Goal: Task Accomplishment & Management: Complete application form

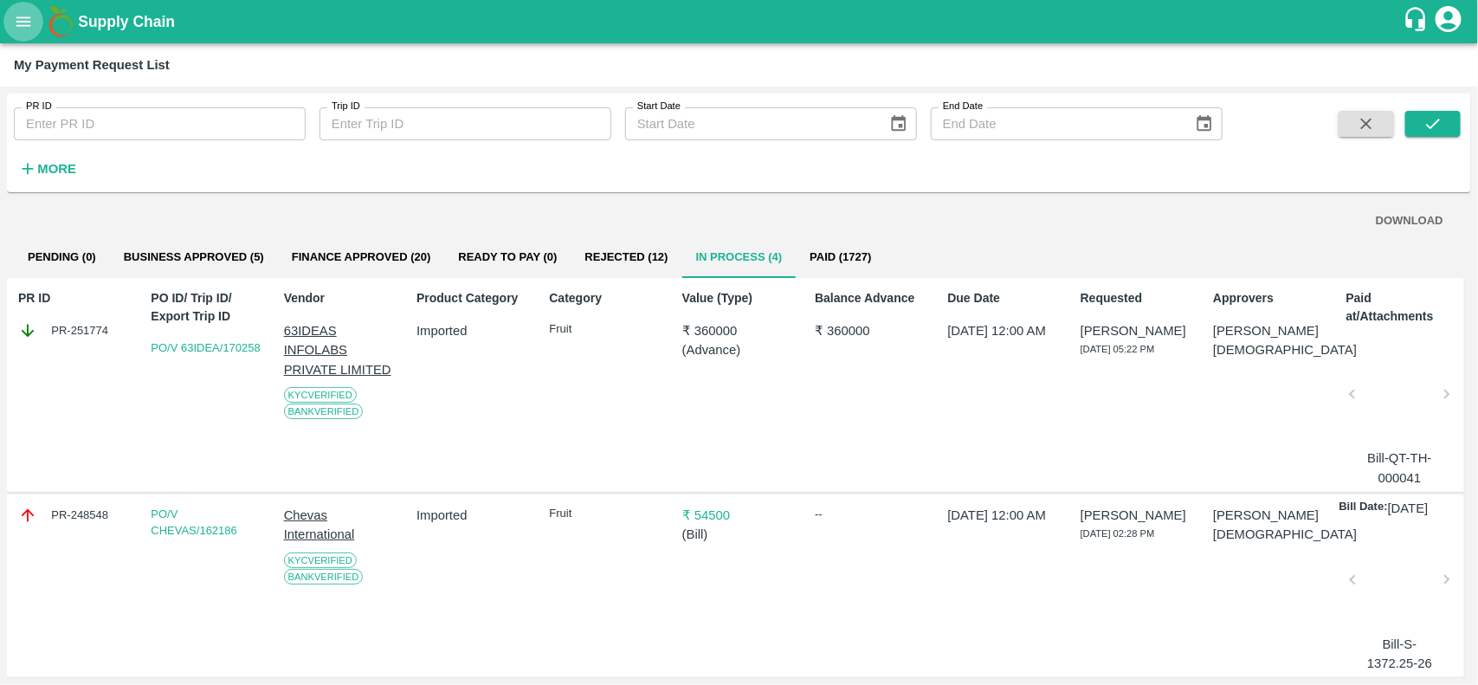
click at [14, 17] on icon "open drawer" at bounding box center [23, 21] width 19 height 19
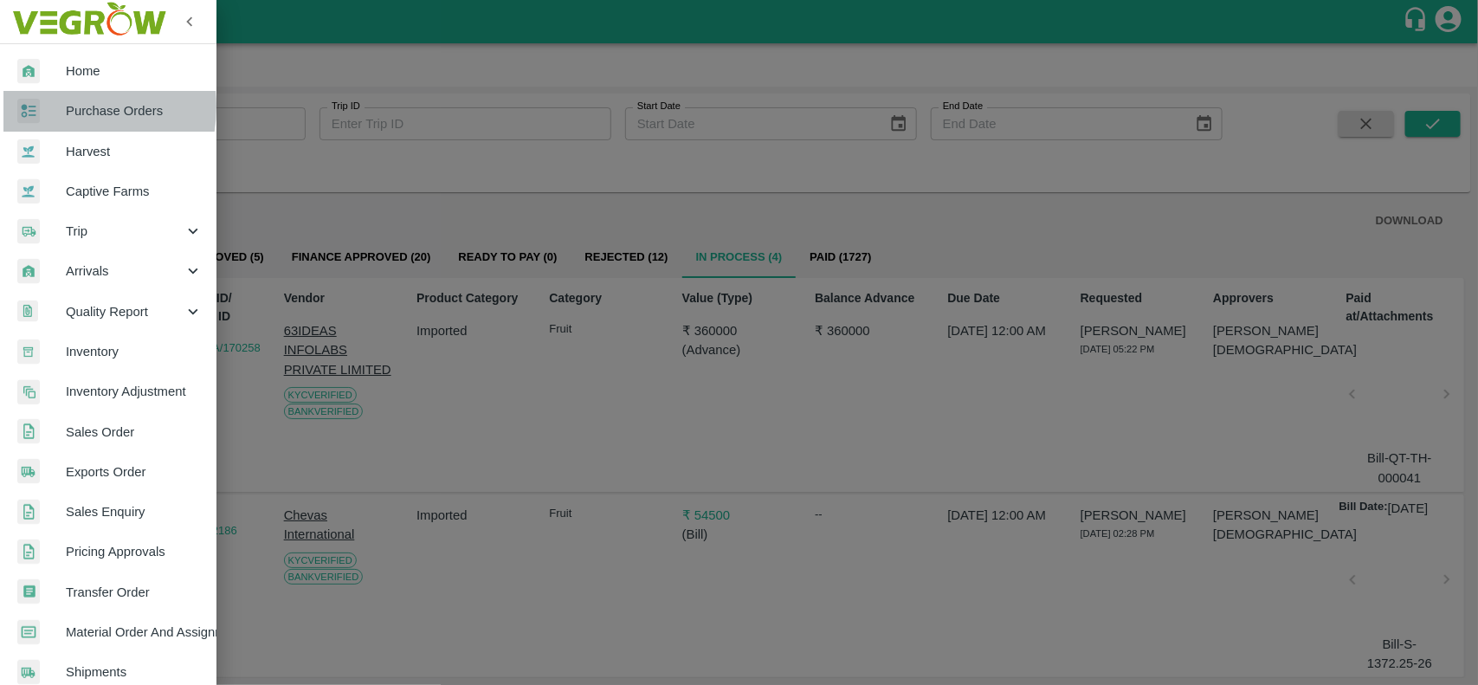
click at [48, 106] on div at bounding box center [41, 111] width 48 height 25
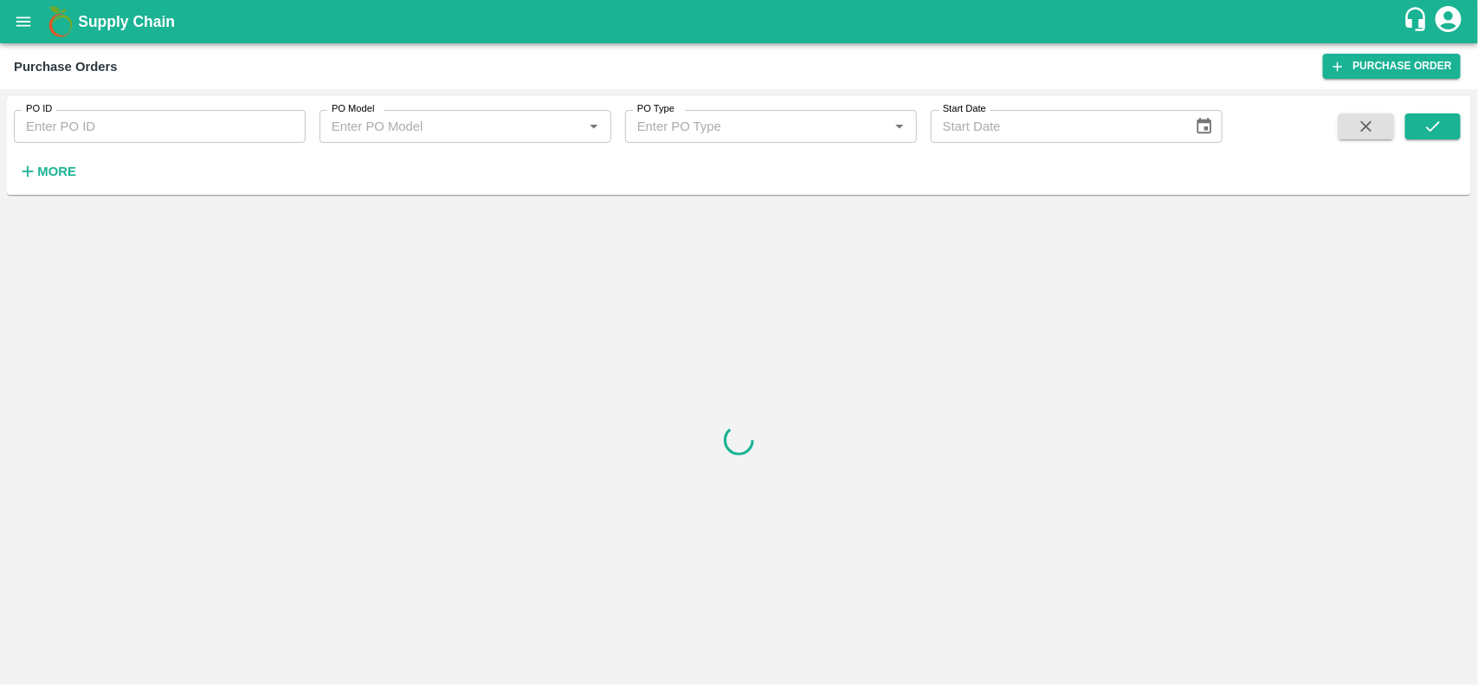
click at [61, 130] on input "PO ID" at bounding box center [160, 126] width 292 height 33
click at [1423, 115] on button "submit" at bounding box center [1433, 126] width 55 height 26
click at [1433, 134] on icon "submit" at bounding box center [1433, 126] width 19 height 19
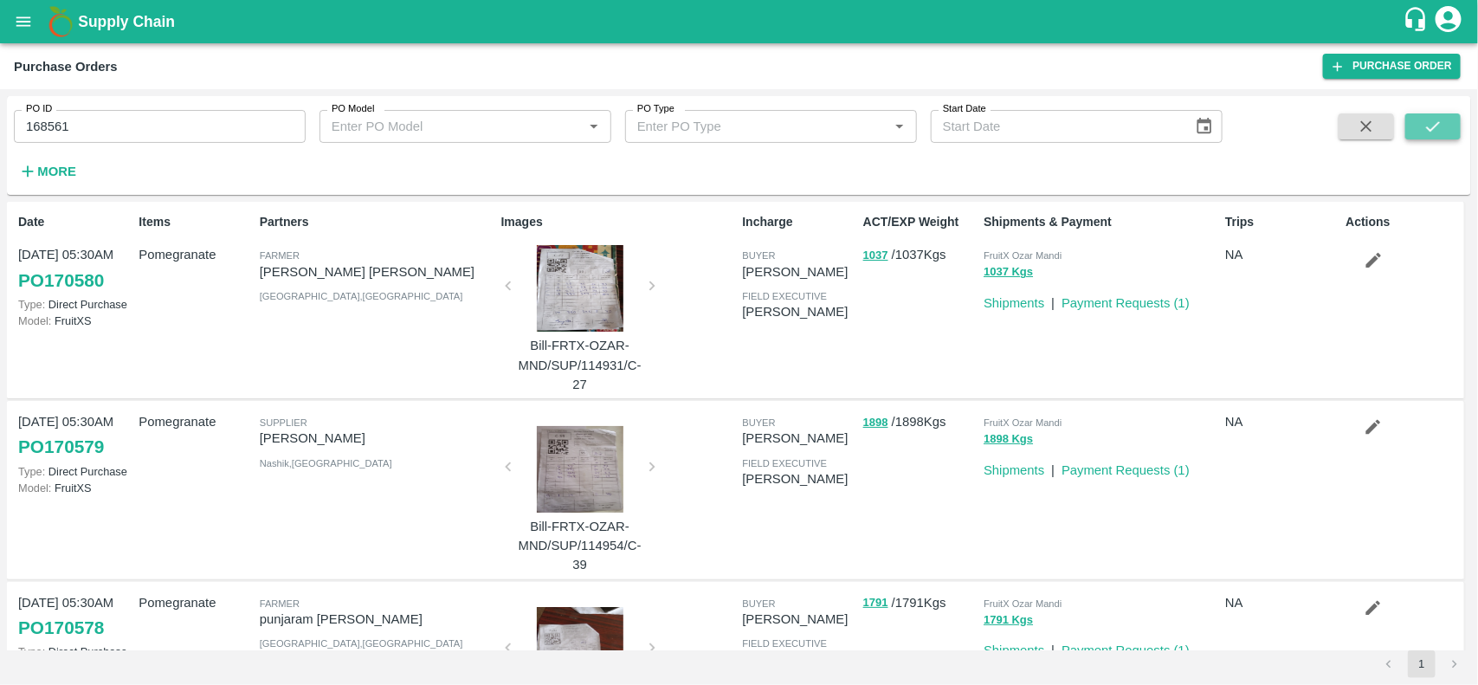
click at [1433, 134] on icon "submit" at bounding box center [1433, 126] width 19 height 19
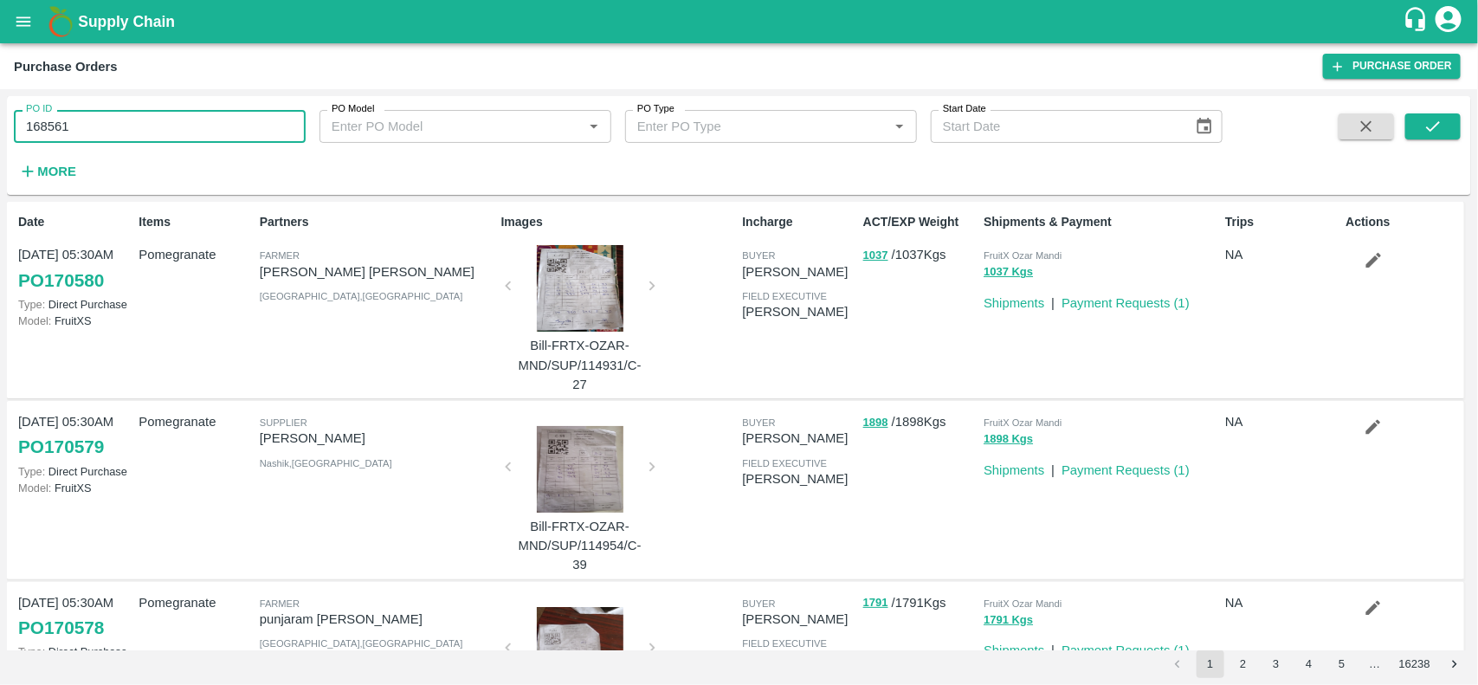
click at [84, 131] on input "168561" at bounding box center [160, 126] width 292 height 33
type input "168561"
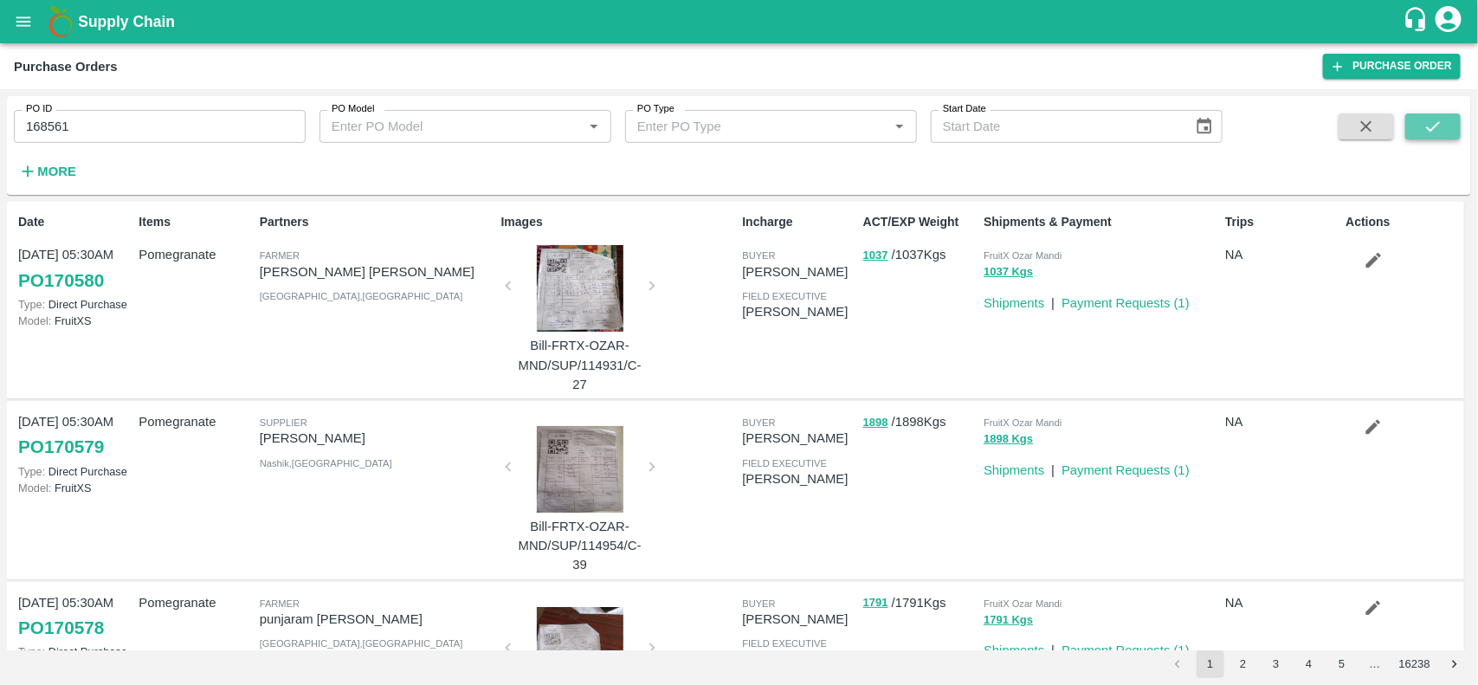
click at [1436, 126] on icon "submit" at bounding box center [1433, 126] width 14 height 10
click at [1421, 119] on button "submit" at bounding box center [1433, 126] width 55 height 26
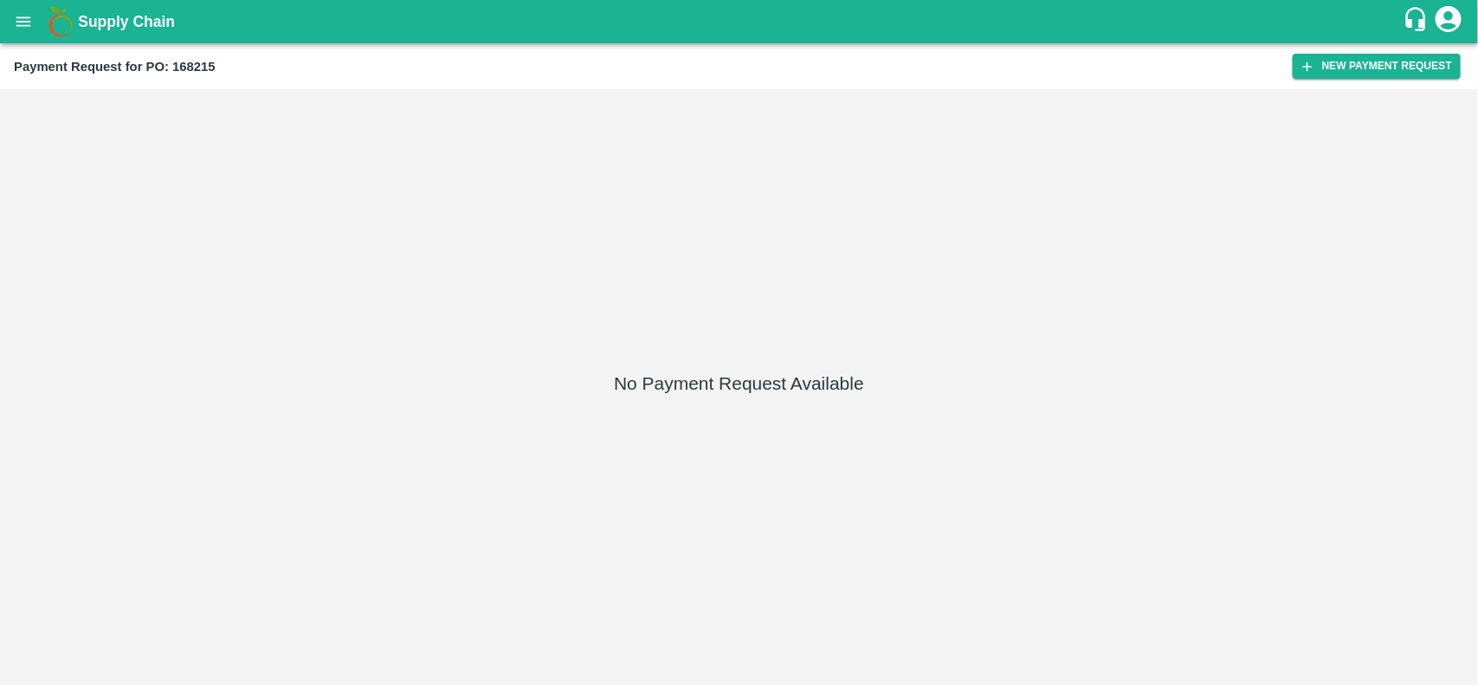
click at [191, 71] on b "Payment Request for PO: 168215" at bounding box center [115, 67] width 202 height 14
copy b "168215"
click at [35, 15] on button "open drawer" at bounding box center [23, 22] width 40 height 40
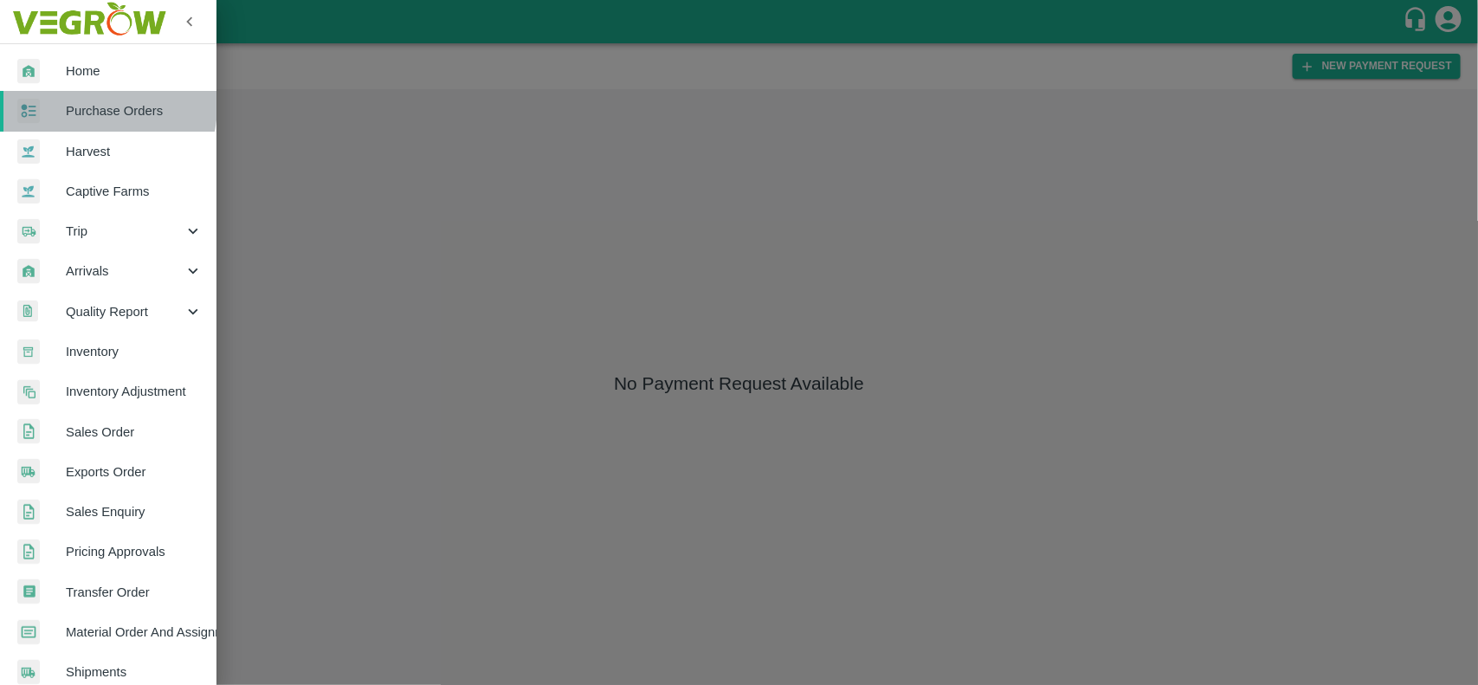
click at [78, 105] on span "Purchase Orders" at bounding box center [134, 110] width 137 height 19
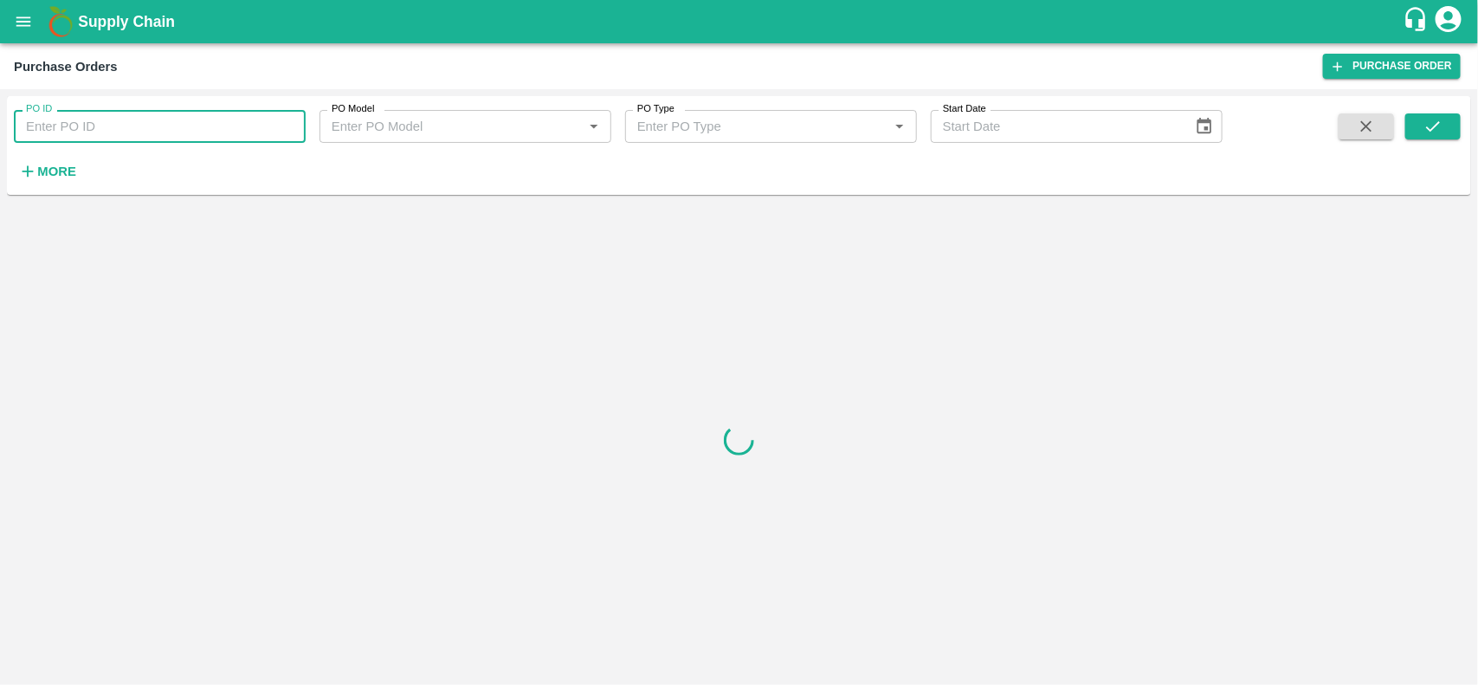
click at [84, 114] on input "PO ID" at bounding box center [160, 126] width 292 height 33
paste input "168215"
type input "168215"
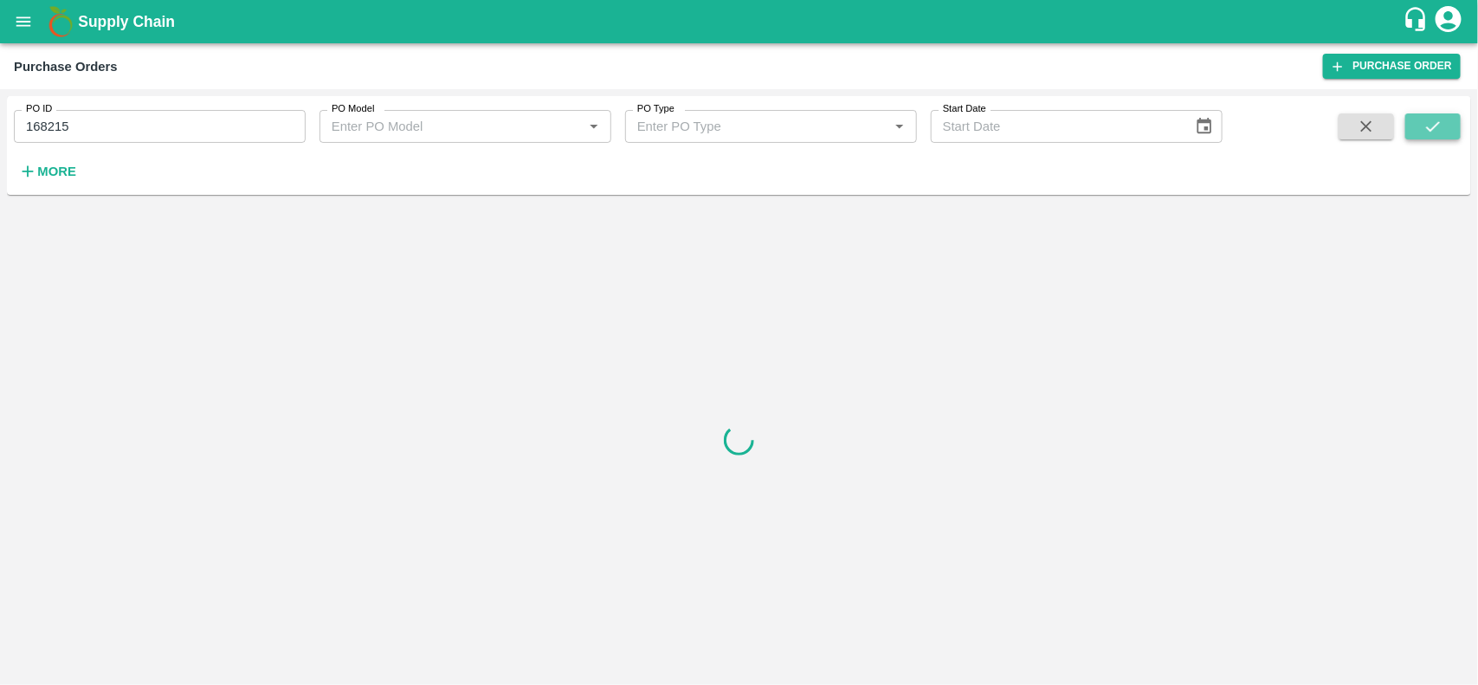
click at [1412, 122] on button "submit" at bounding box center [1433, 126] width 55 height 26
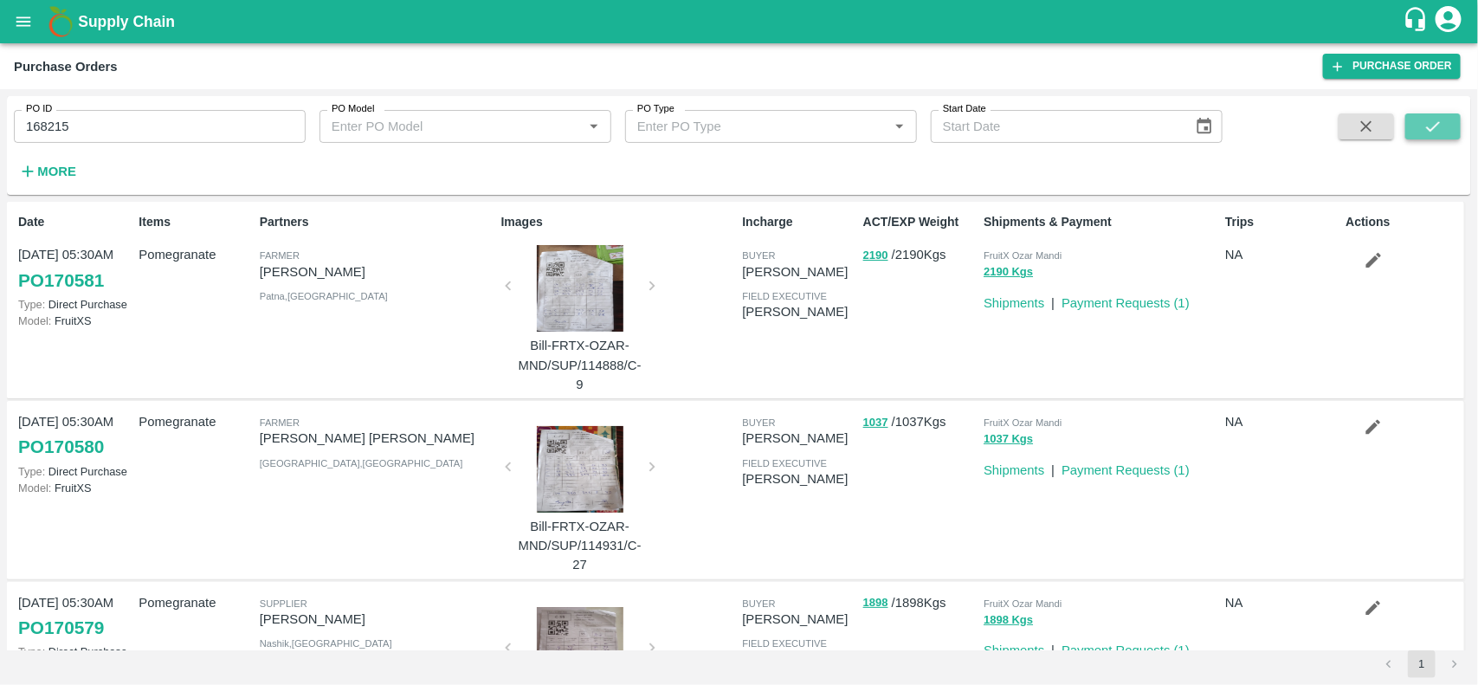
click at [1413, 128] on button "submit" at bounding box center [1433, 126] width 55 height 26
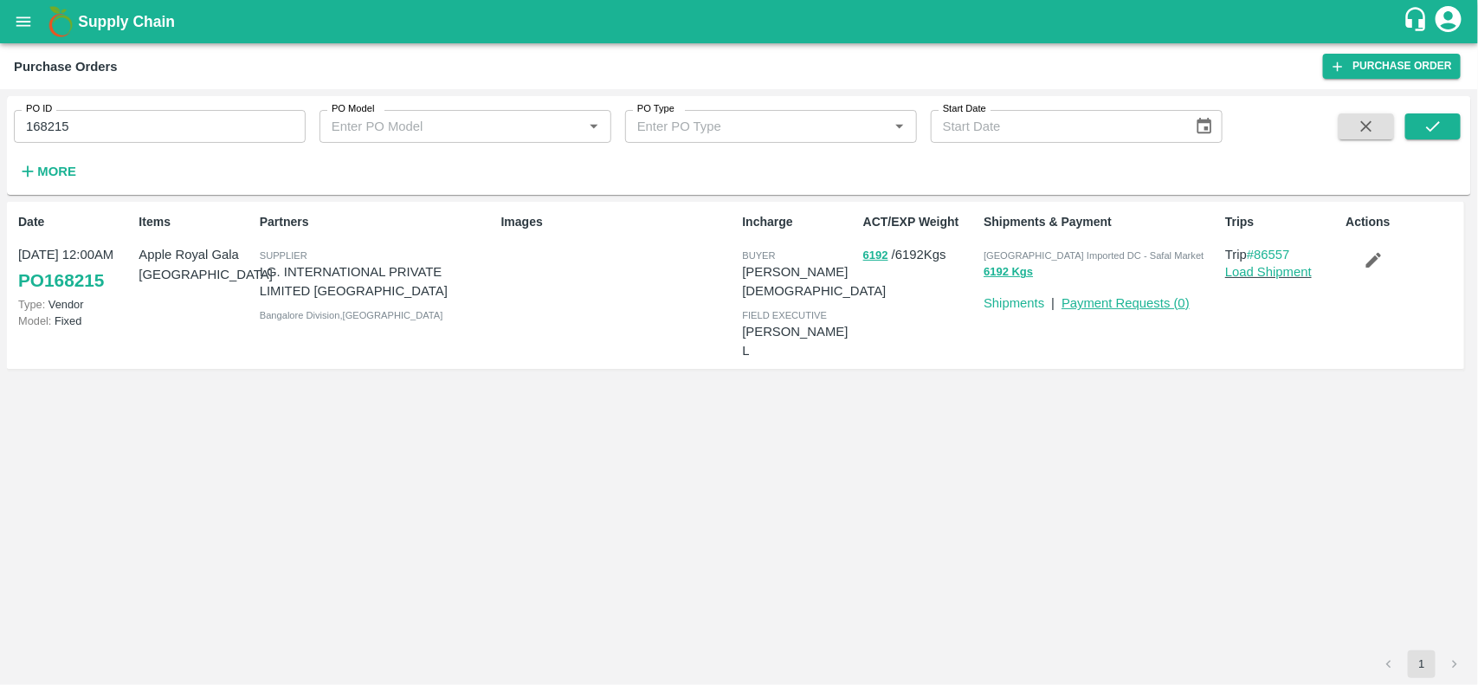
click at [1114, 303] on link "Payment Requests ( 0 )" at bounding box center [1126, 303] width 128 height 14
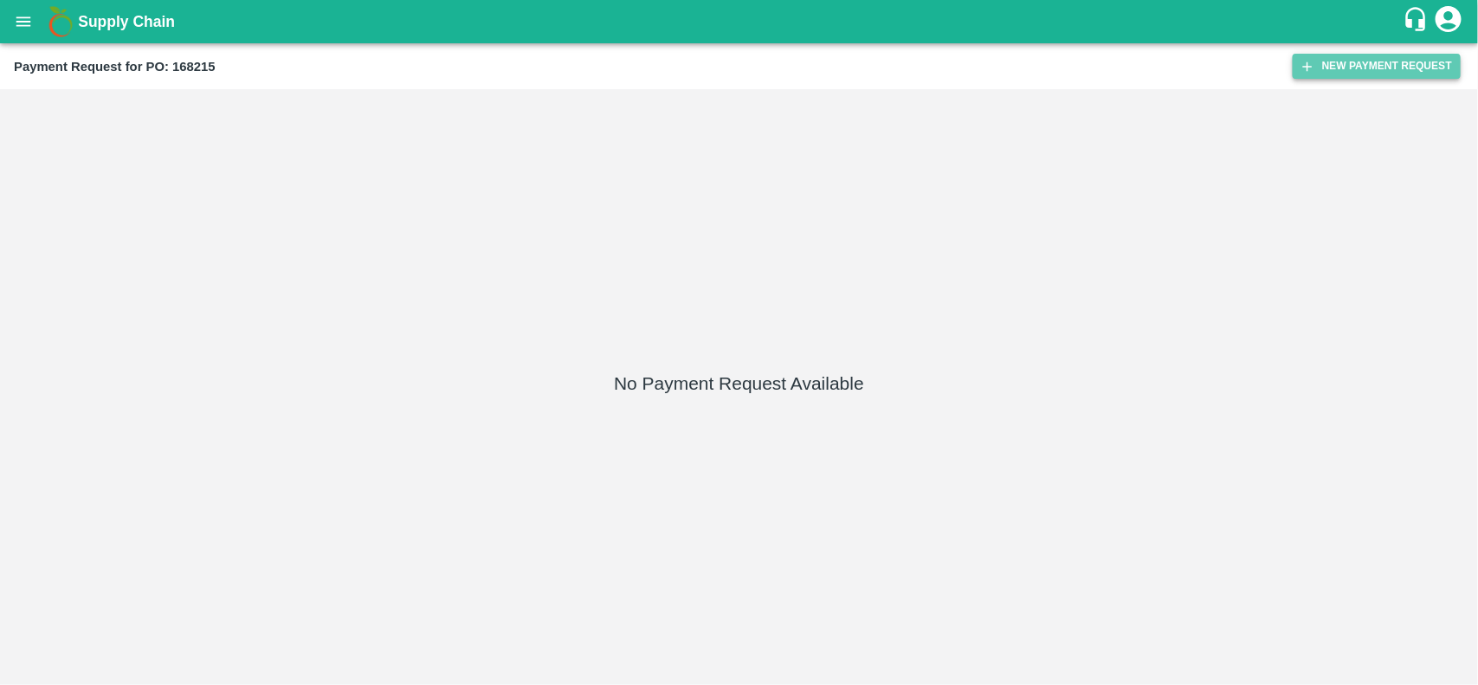
click at [1371, 78] on button "New Payment Request" at bounding box center [1377, 66] width 168 height 25
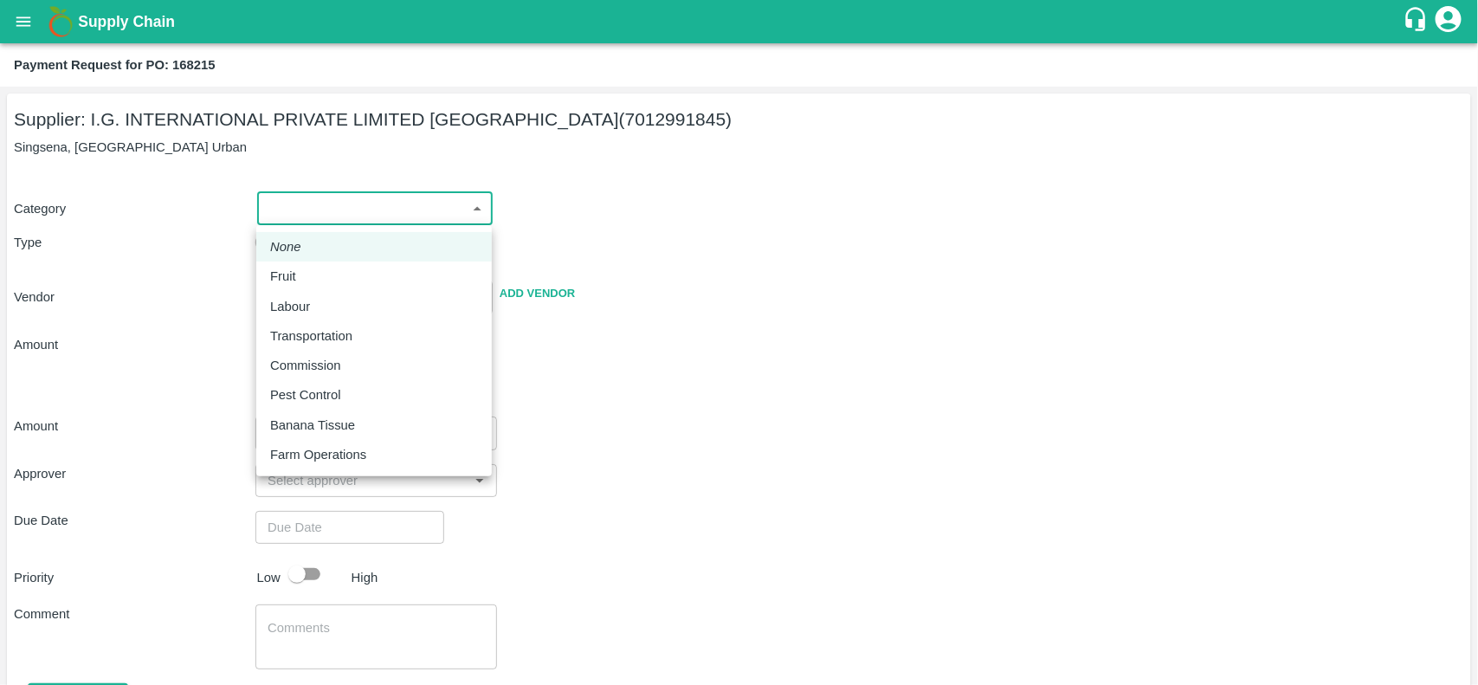
click at [296, 204] on body "Supply Chain Payment Request for PO: 168215 Supplier: I.G. INTERNATIONAL PRIVAT…" at bounding box center [739, 342] width 1478 height 685
click at [279, 278] on p "Fruit" at bounding box center [283, 276] width 26 height 19
type input "1"
type input "I.G. INTERNATIONAL PRIVATE LIMITED BANGALORE - 7012991845(Supplier)"
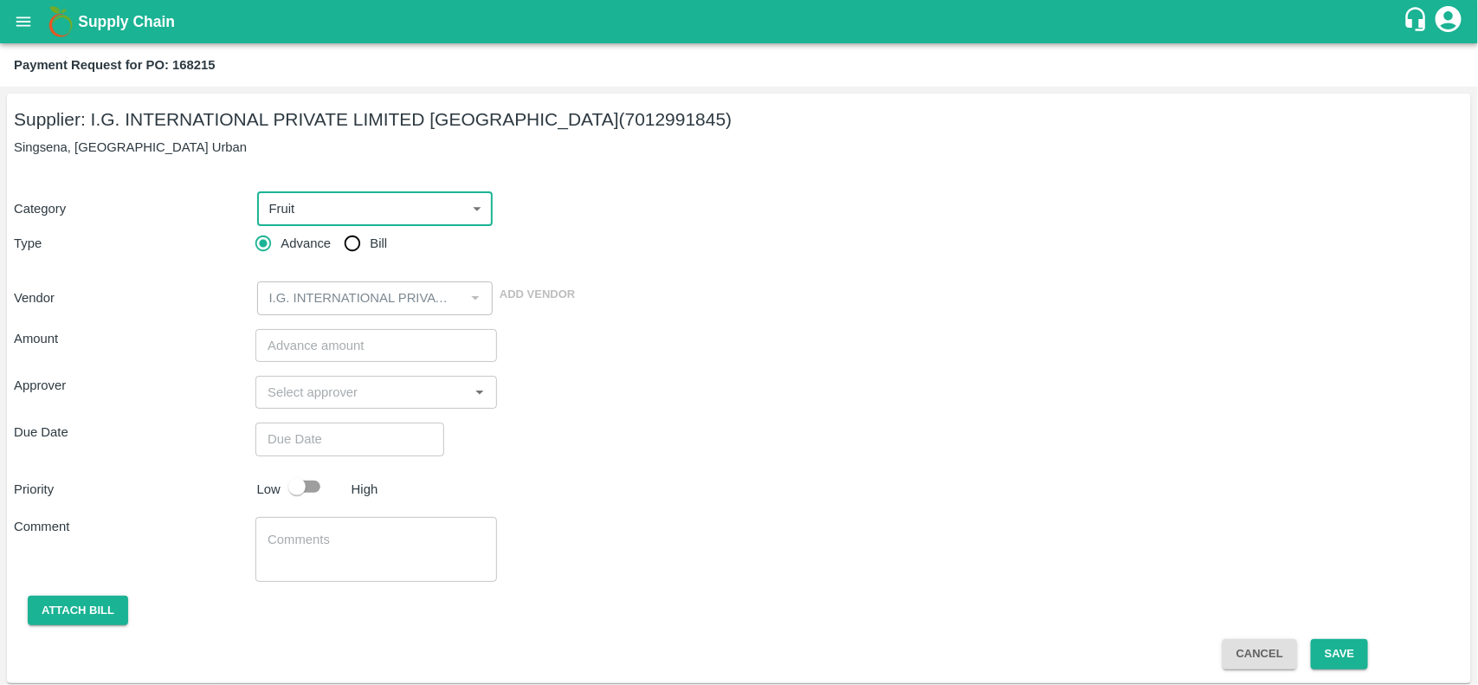
click at [348, 248] on input "Bill" at bounding box center [352, 243] width 35 height 35
radio input "true"
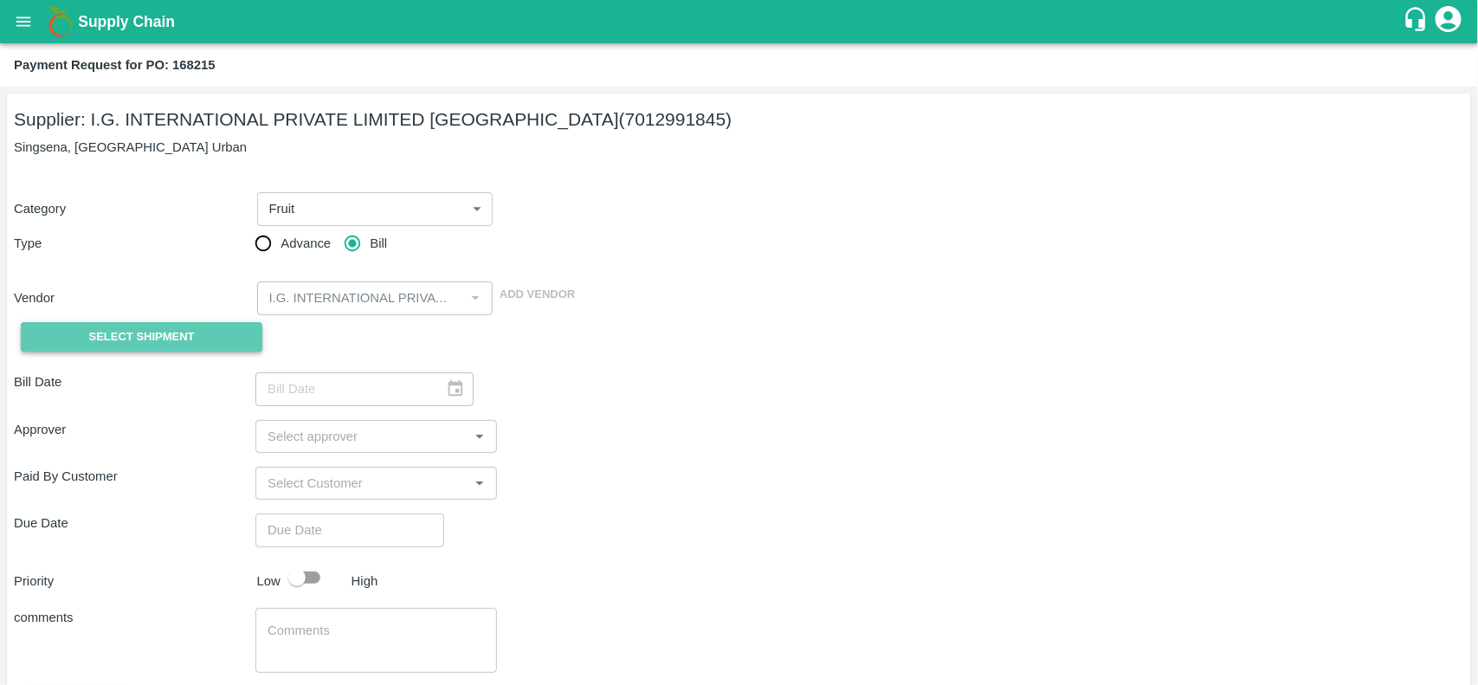
click at [85, 327] on button "Select Shipment" at bounding box center [142, 337] width 242 height 30
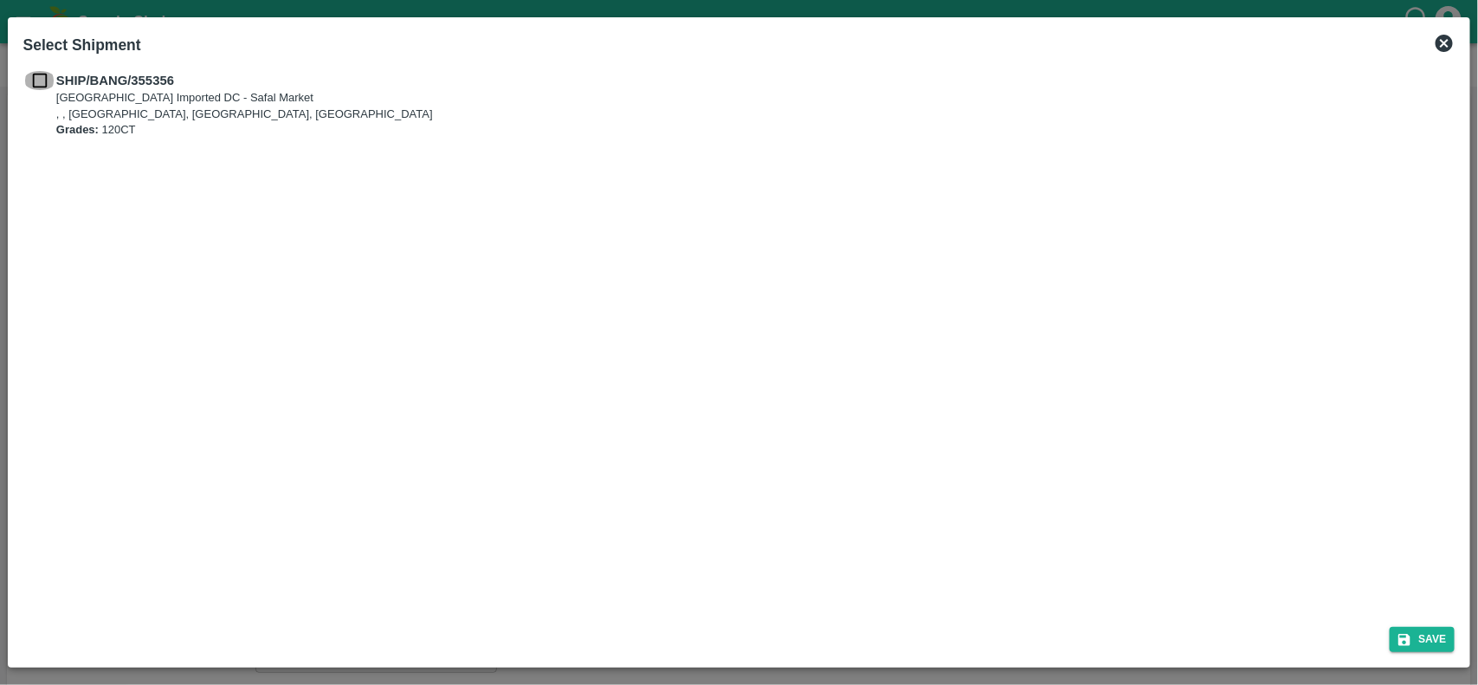
click at [45, 87] on input "checkbox" at bounding box center [39, 80] width 33 height 19
checkbox input "true"
click at [1406, 637] on icon "submit" at bounding box center [1405, 640] width 16 height 16
type input "20/08/2025"
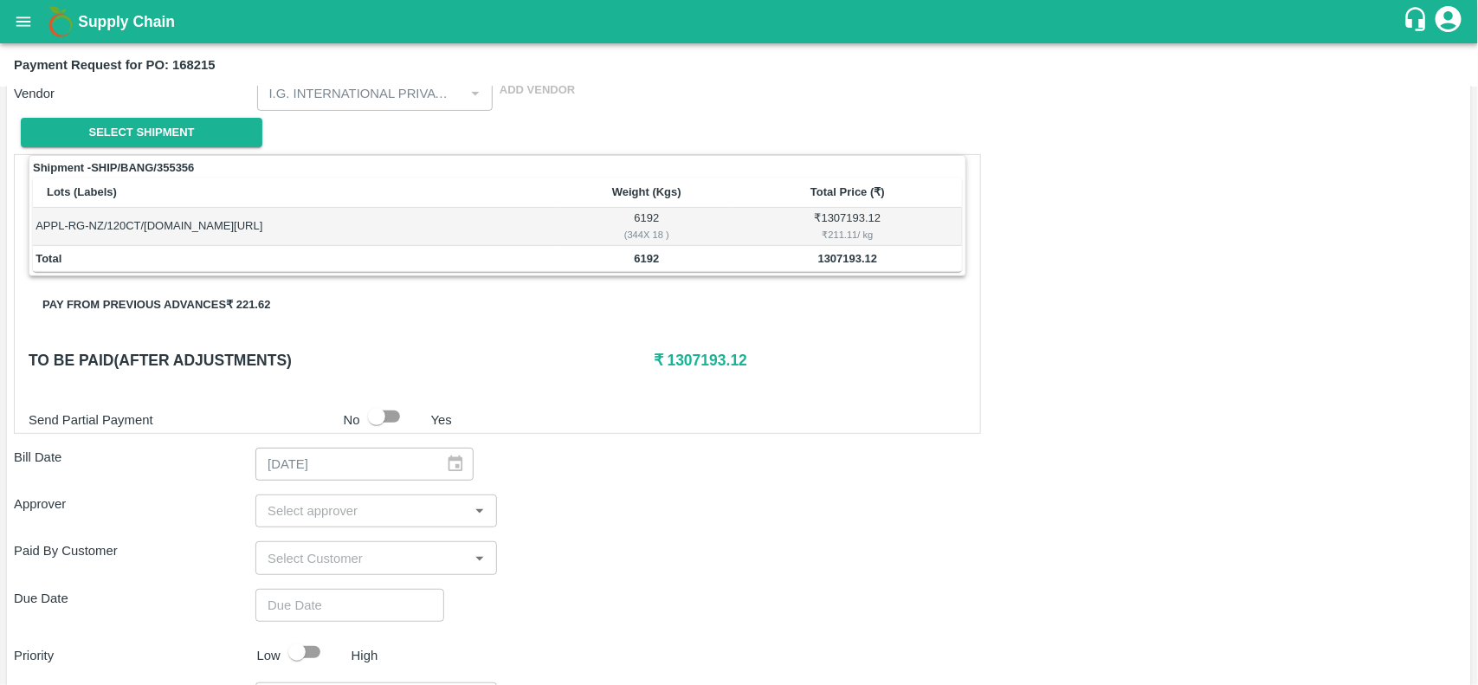
scroll to position [205, 0]
click at [310, 526] on div "​" at bounding box center [376, 510] width 242 height 33
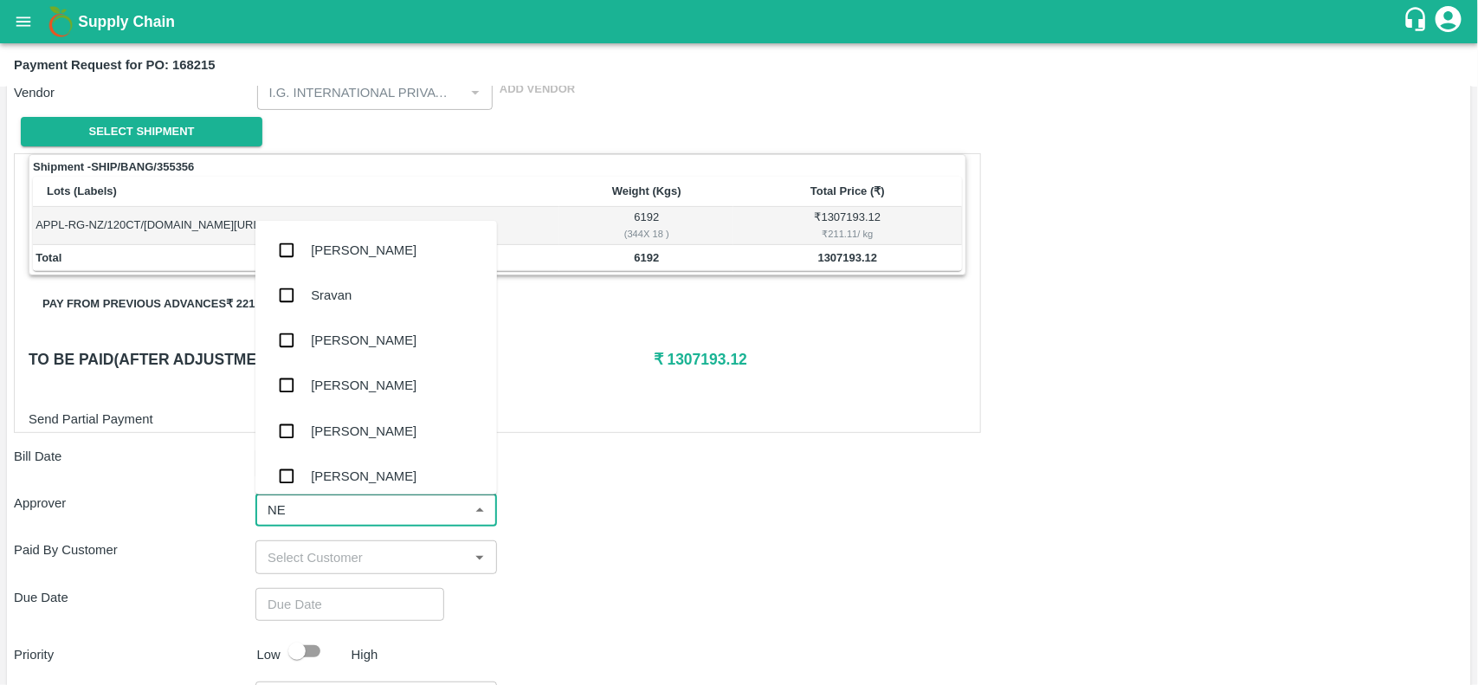
type input "NEE"
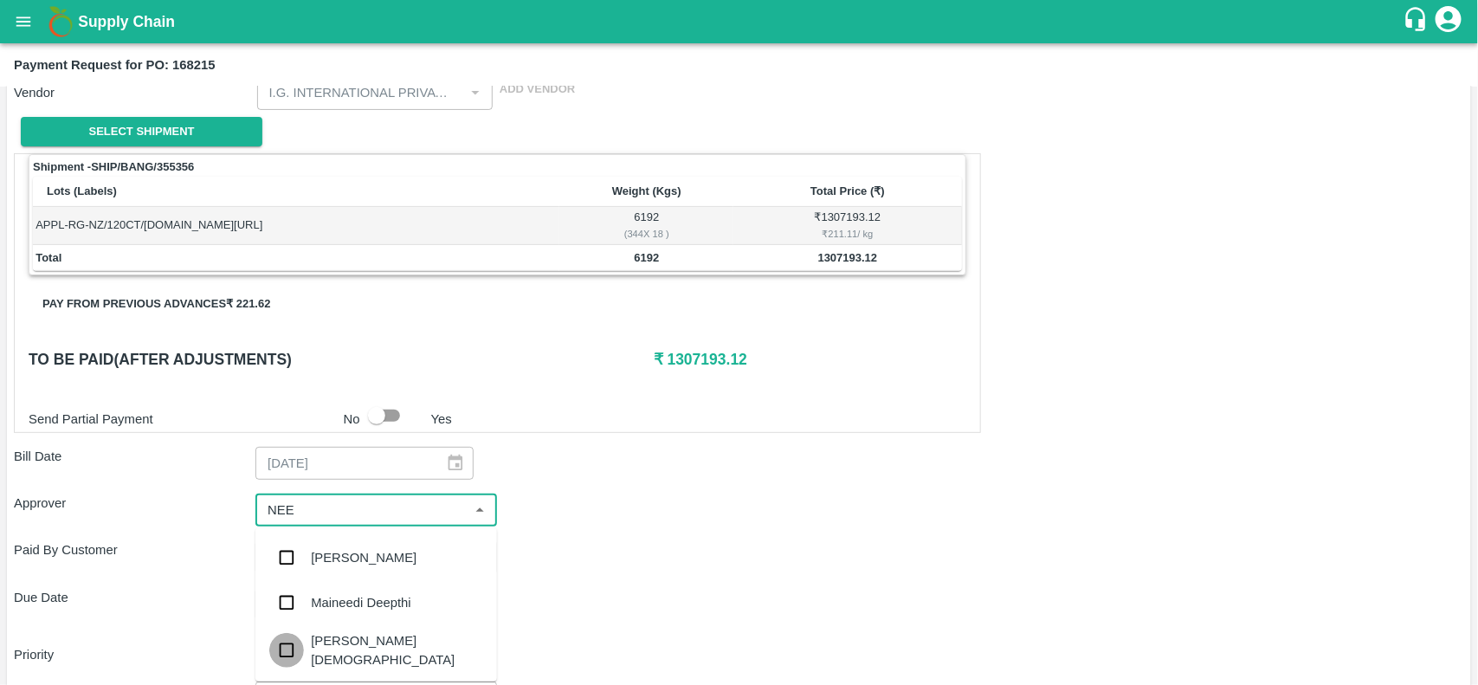
click at [293, 646] on input "checkbox" at bounding box center [286, 650] width 35 height 35
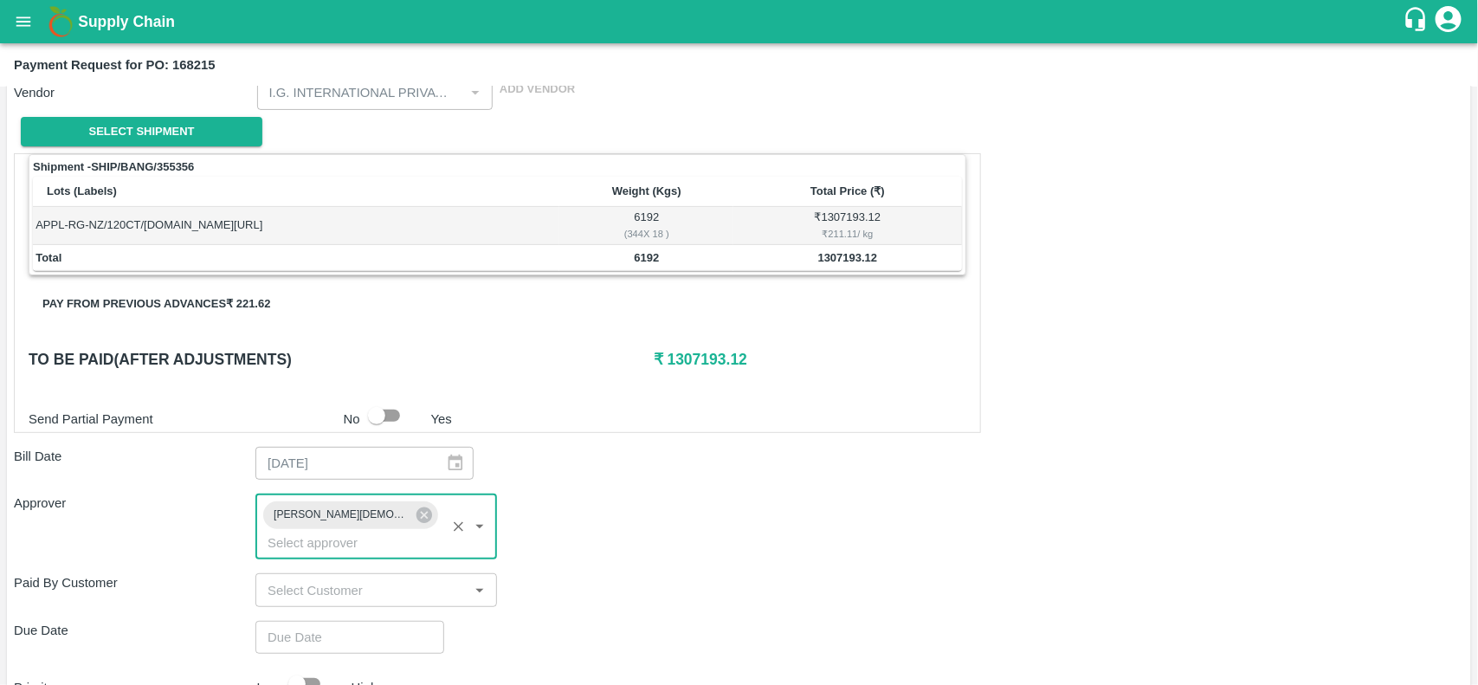
scroll to position [386, 0]
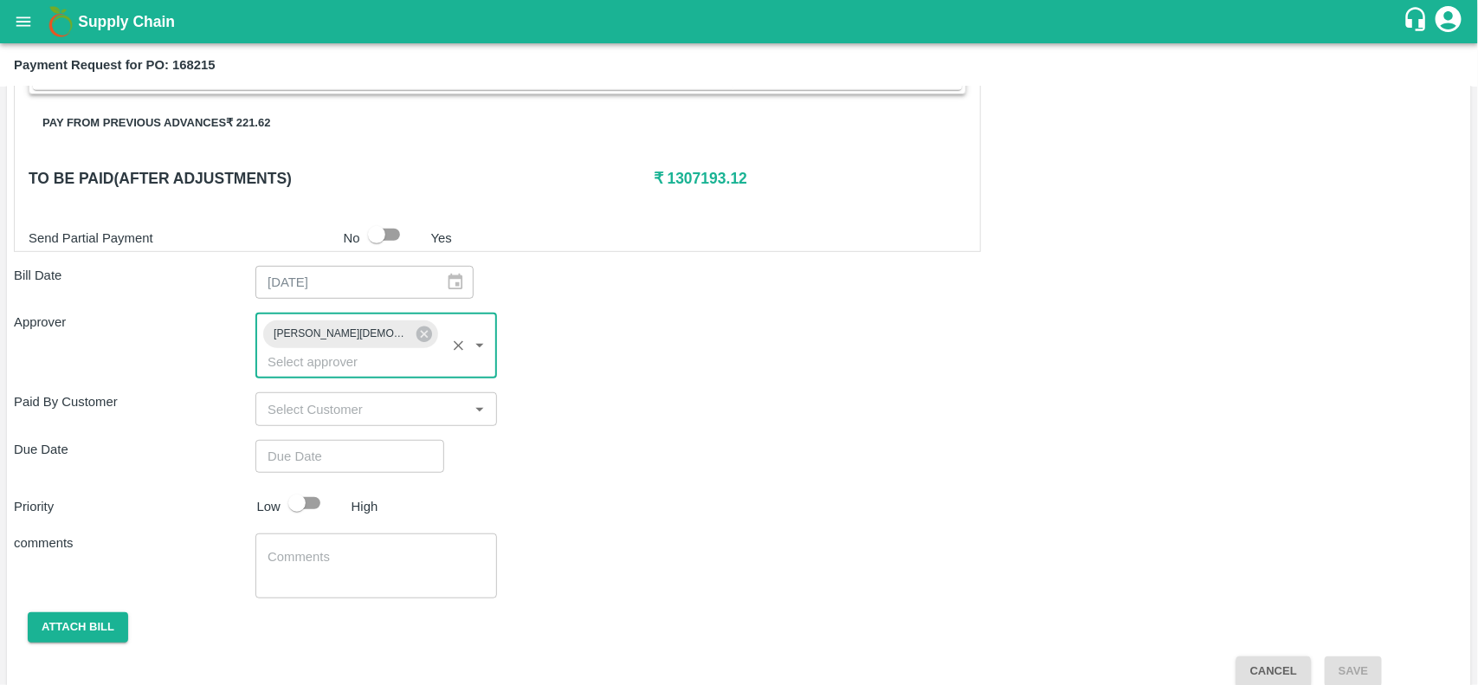
type input "DD/MM/YYYY hh:mm aa"
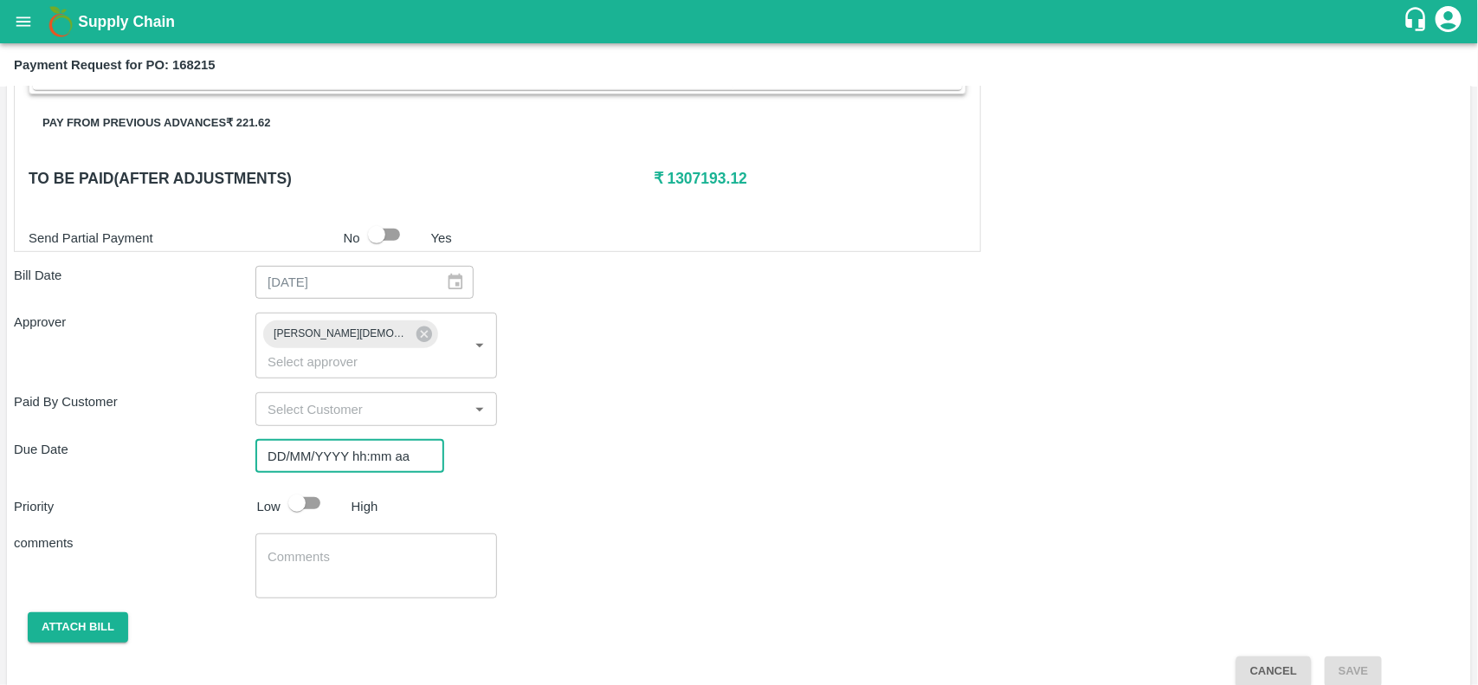
click at [270, 440] on input "DD/MM/YYYY hh:mm aa" at bounding box center [343, 456] width 177 height 33
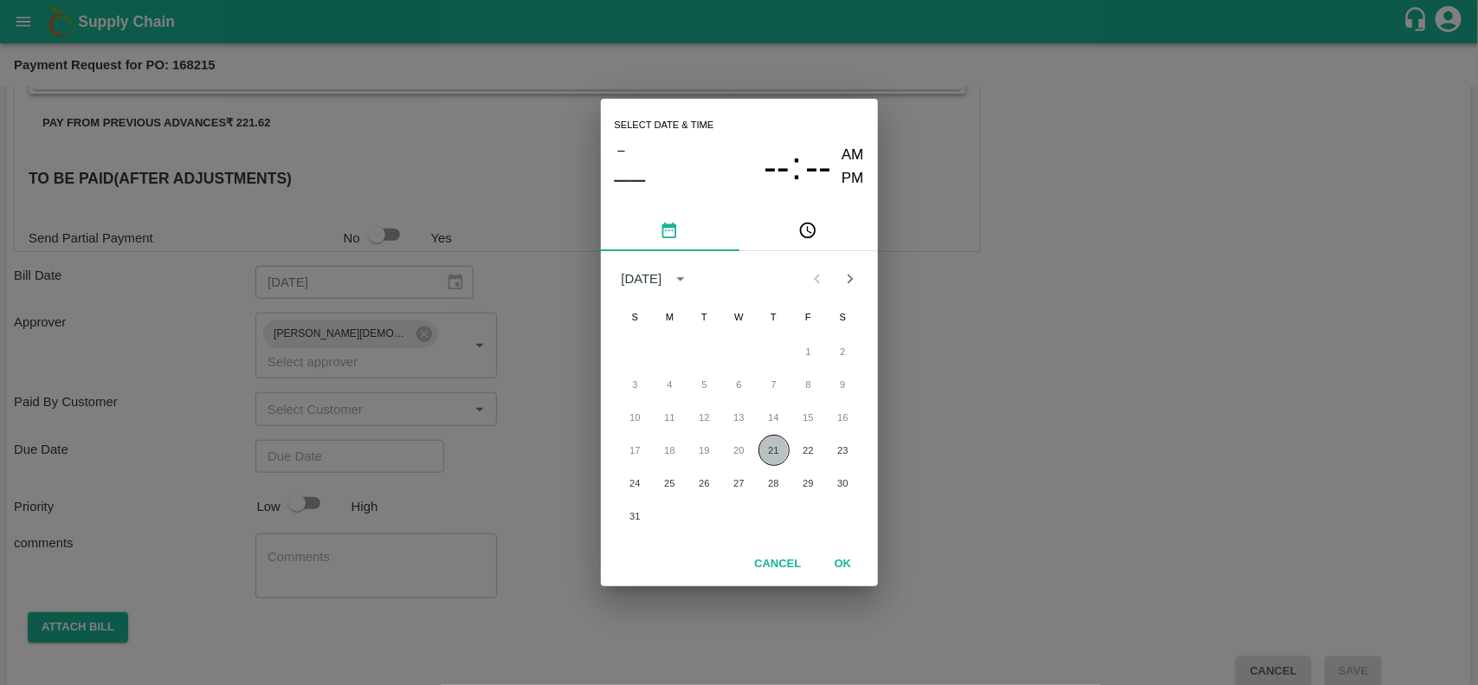
click at [771, 457] on button "21" at bounding box center [774, 450] width 31 height 31
type input "21/08/2025 12:00 AM"
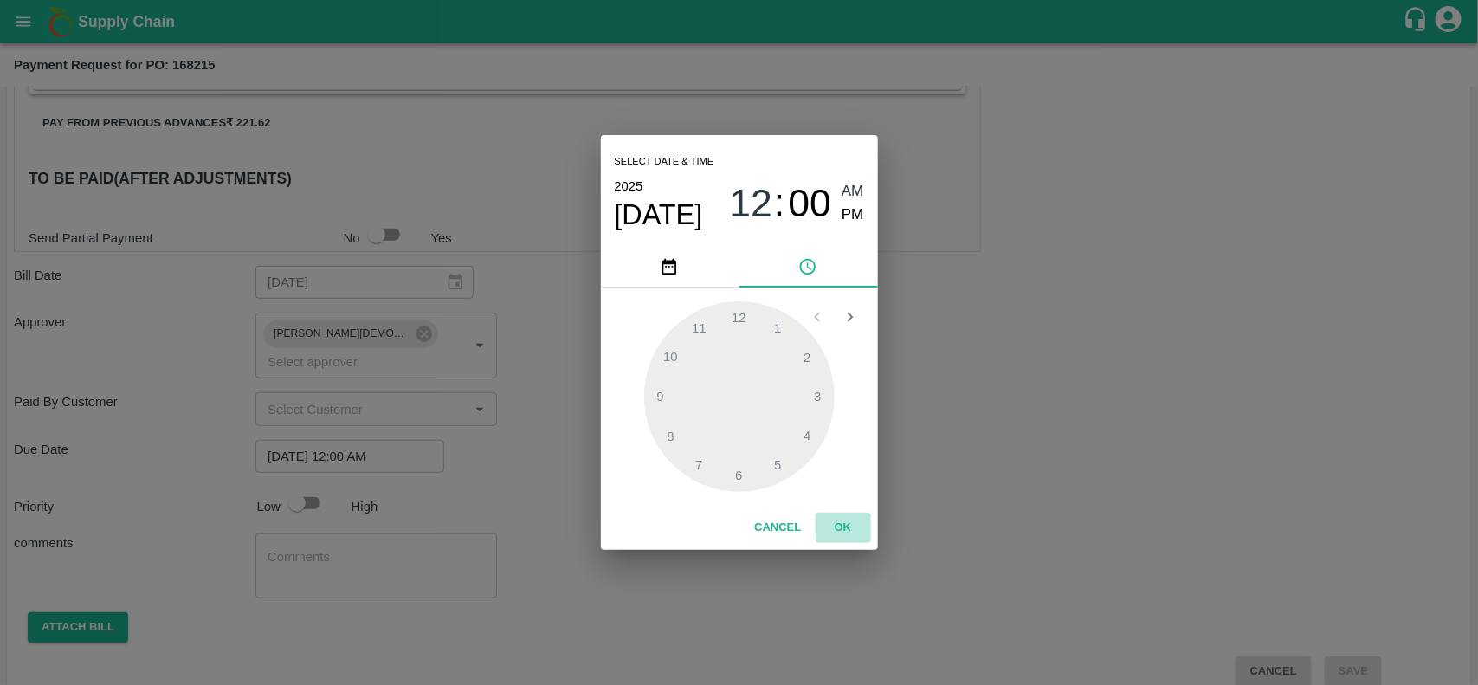
click at [833, 522] on button "OK" at bounding box center [843, 528] width 55 height 30
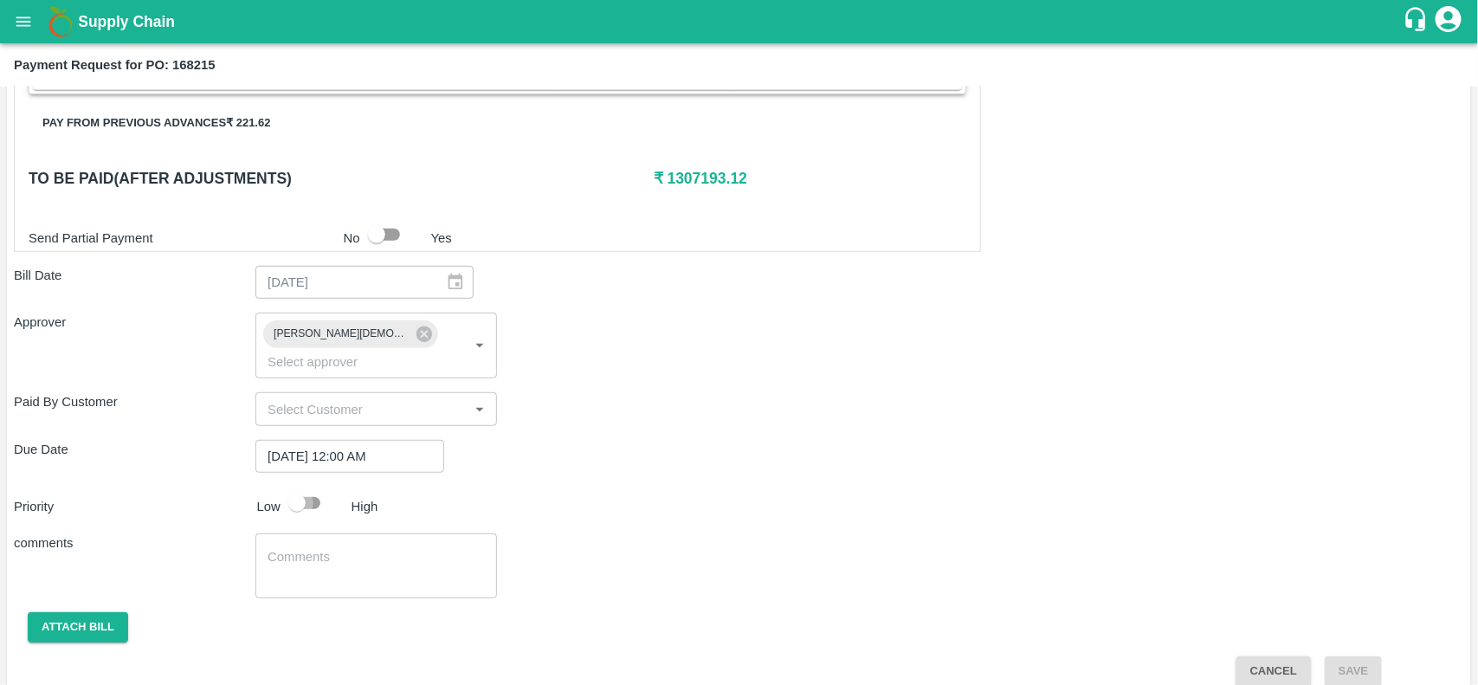
click at [290, 487] on input "checkbox" at bounding box center [297, 503] width 99 height 33
checkbox input "true"
click at [71, 612] on button "Attach bill" at bounding box center [78, 627] width 100 height 30
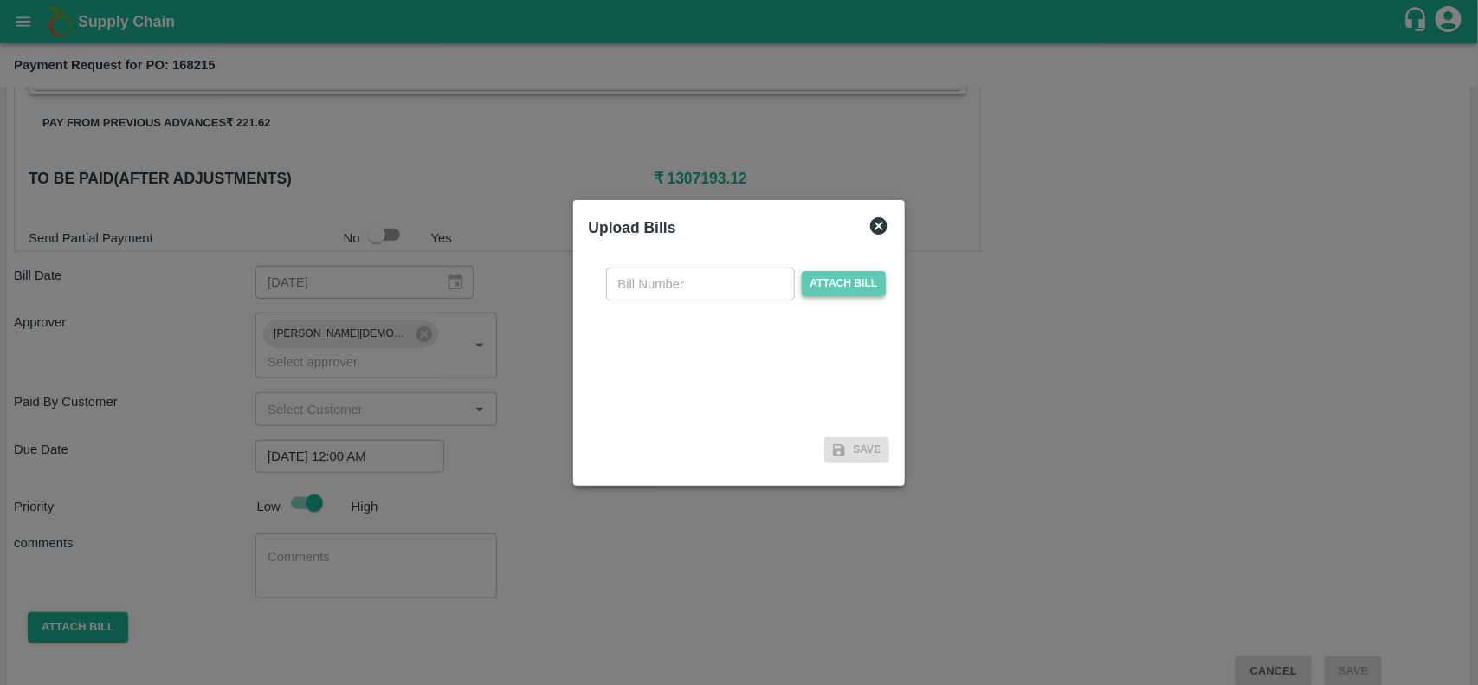
click at [850, 288] on span "Attach bill" at bounding box center [844, 283] width 85 height 25
click at [0, 0] on input "Attach bill" at bounding box center [0, 0] width 0 height 0
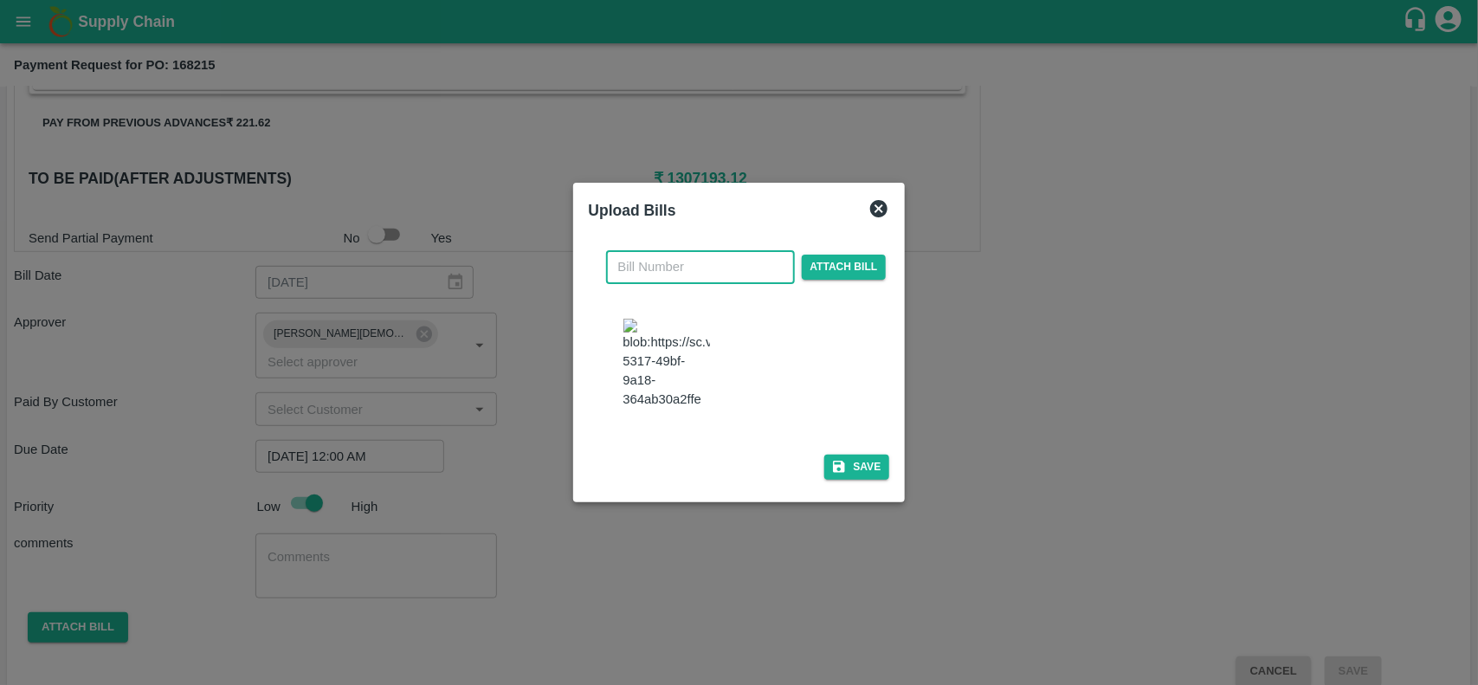
click at [663, 260] on input "text" at bounding box center [700, 266] width 189 height 33
type input "20745"
click at [868, 474] on button "Save" at bounding box center [857, 467] width 66 height 25
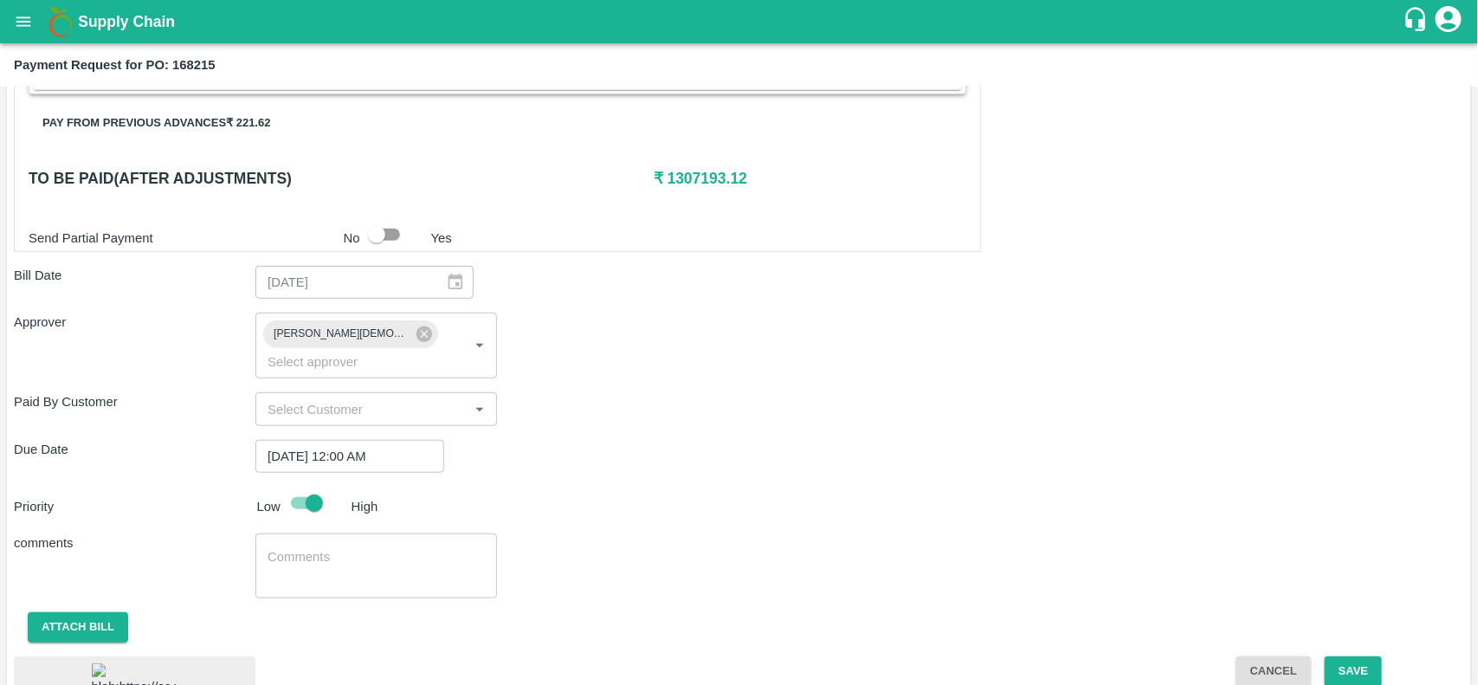
scroll to position [481, 0]
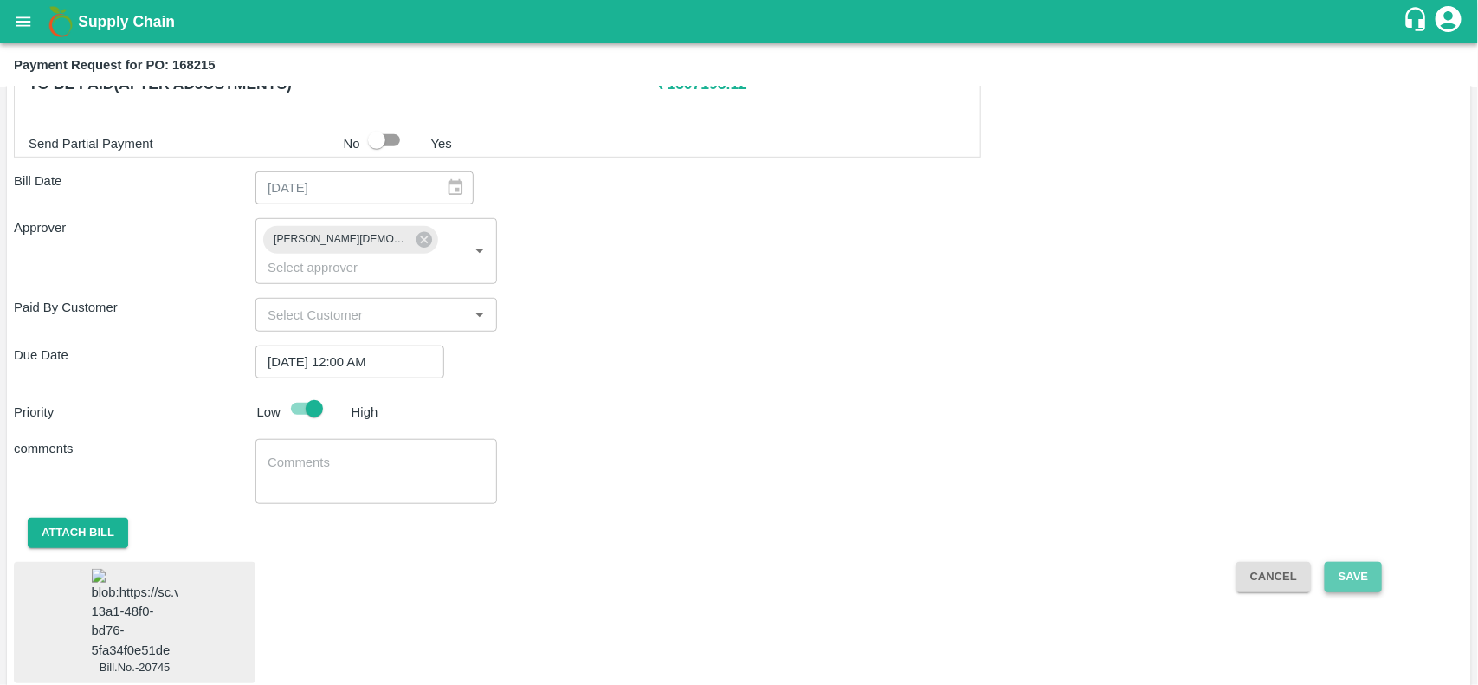
click at [1367, 562] on button "Save" at bounding box center [1353, 577] width 57 height 30
